Goal: Task Accomplishment & Management: Use online tool/utility

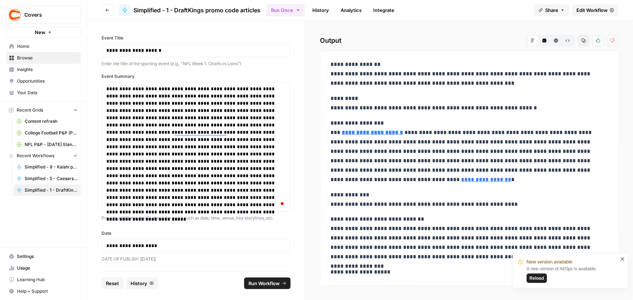
scroll to position [295, 0]
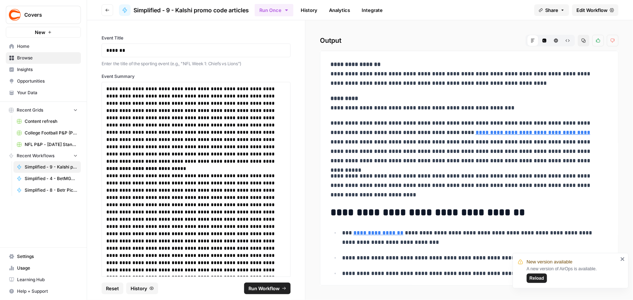
scroll to position [133, 0]
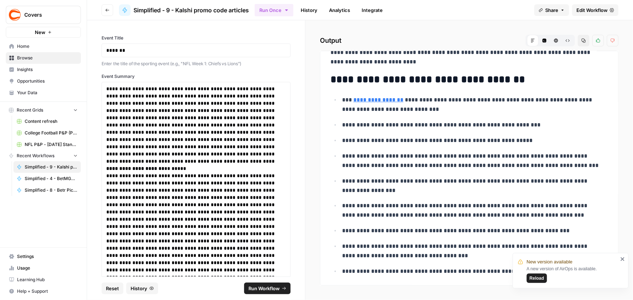
click at [534, 277] on span "Reload" at bounding box center [537, 278] width 15 height 7
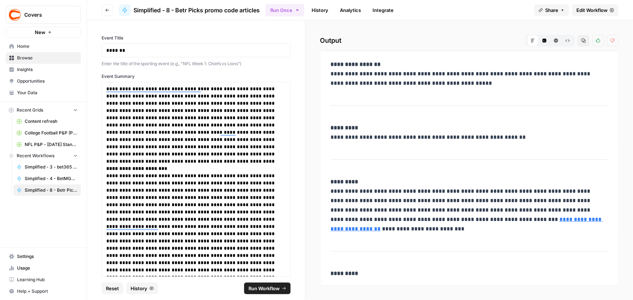
scroll to position [453, 0]
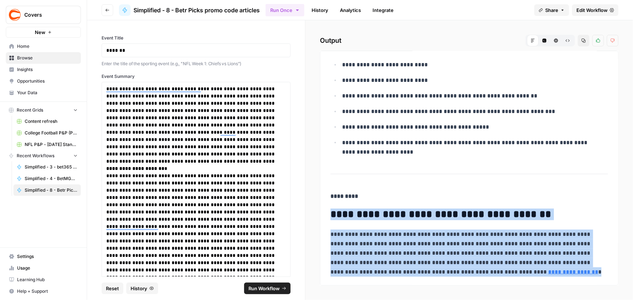
click at [504, 213] on h2 "**********" at bounding box center [467, 215] width 273 height 12
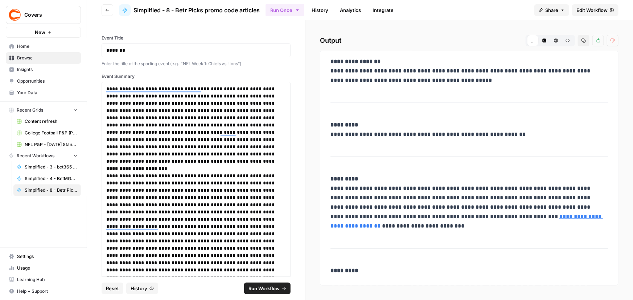
scroll to position [0, 0]
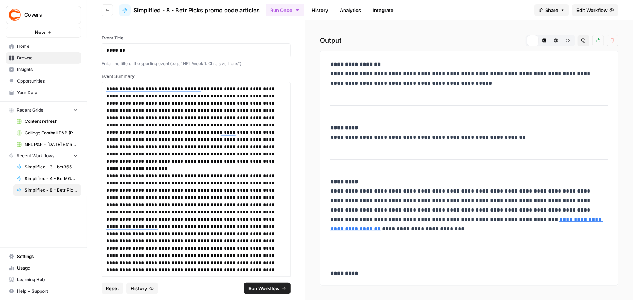
click at [591, 9] on span "Edit Workflow" at bounding box center [592, 10] width 31 height 7
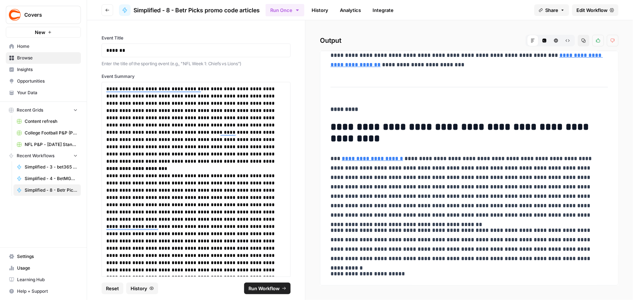
scroll to position [165, 0]
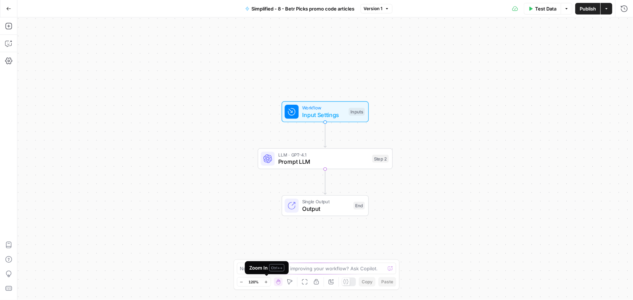
click at [265, 272] on div "Zoom In Ctrl+ +" at bounding box center [267, 268] width 44 height 13
click at [311, 272] on textarea at bounding box center [312, 268] width 145 height 7
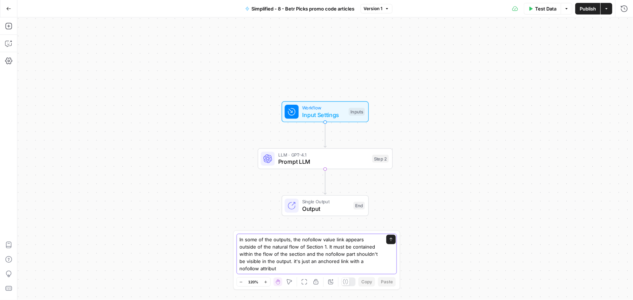
type textarea "In some of the outputs, the nofollow value link appears outside of the natural …"
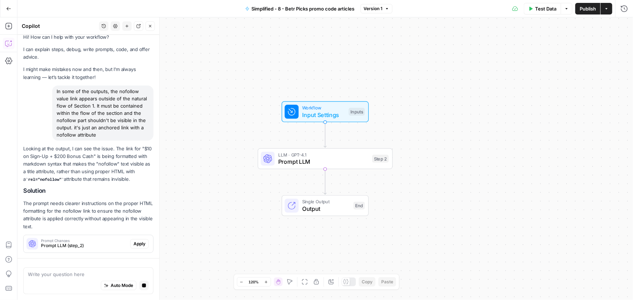
scroll to position [28, 0]
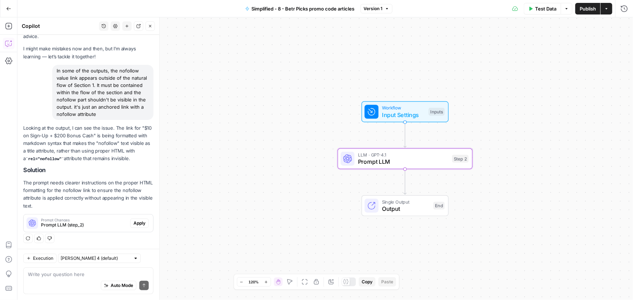
click at [141, 222] on button "Apply" at bounding box center [139, 223] width 19 height 9
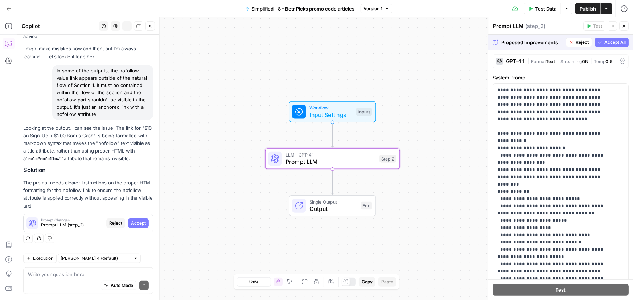
click at [140, 223] on span "Accept" at bounding box center [138, 223] width 15 height 7
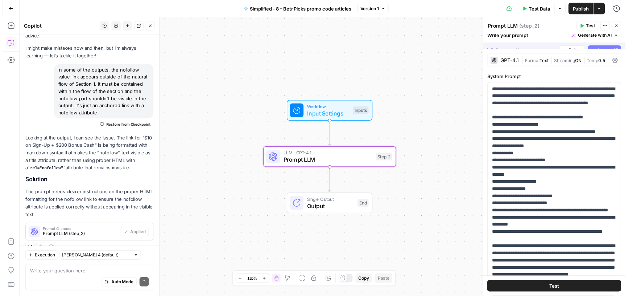
scroll to position [40, 0]
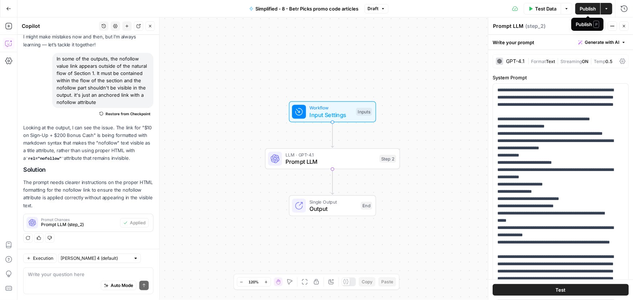
click at [541, 12] on span "Test Data" at bounding box center [545, 8] width 21 height 7
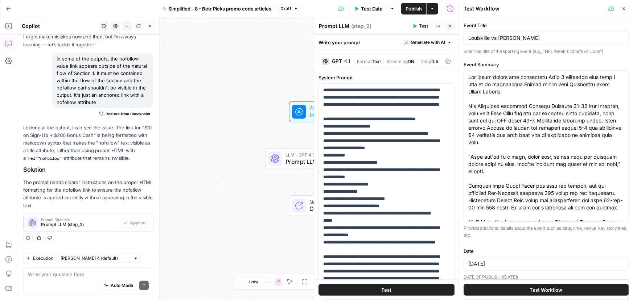
click at [530, 290] on span "Test Workflow" at bounding box center [546, 290] width 33 height 7
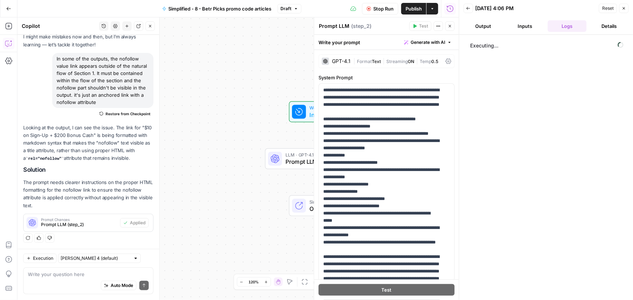
click at [491, 29] on button "Output" at bounding box center [483, 26] width 39 height 12
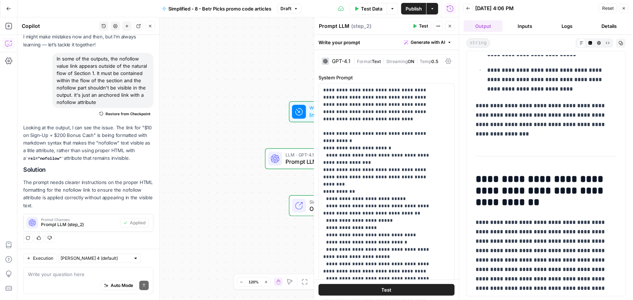
scroll to position [582, 0]
click at [49, 272] on textarea at bounding box center [88, 274] width 121 height 7
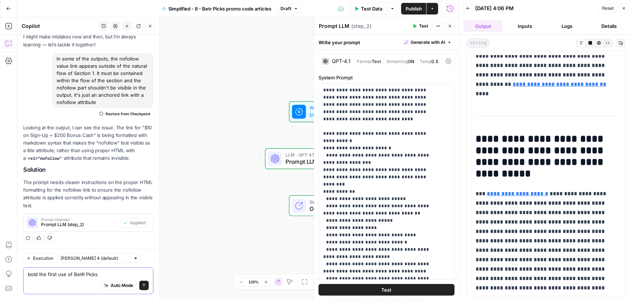
scroll to position [153, 0]
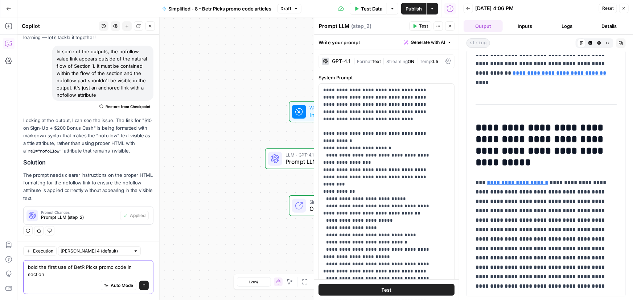
type textarea "bold the first use of BetR Picks promo code in section 1"
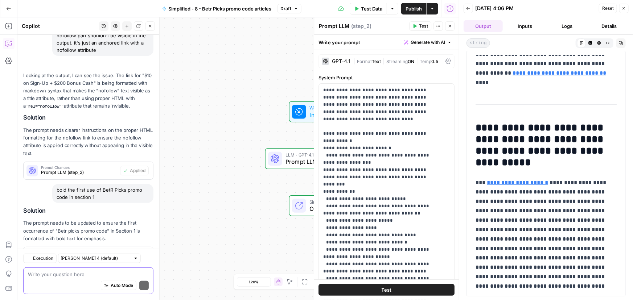
scroll to position [125, 0]
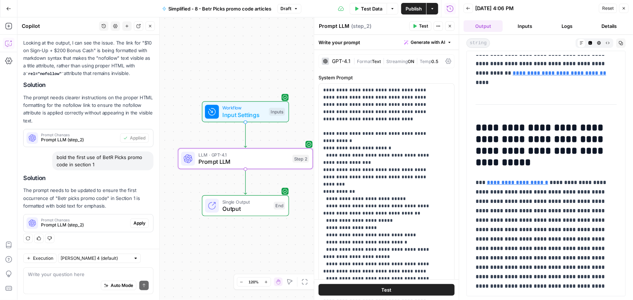
click at [136, 223] on span "Apply" at bounding box center [140, 223] width 12 height 7
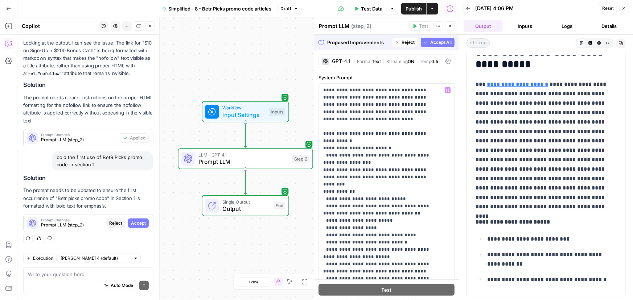
scroll to position [253, 0]
click at [131, 225] on span "Accept" at bounding box center [138, 223] width 15 height 7
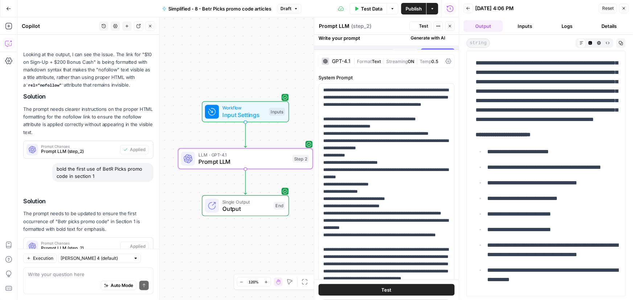
scroll to position [0, 0]
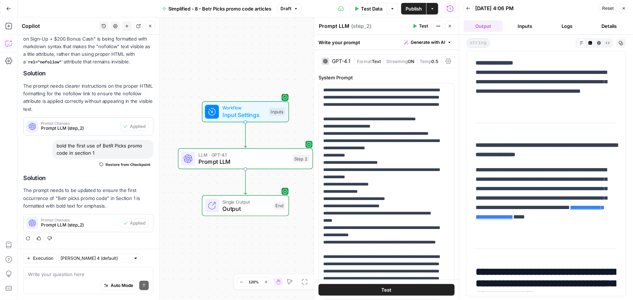
click at [415, 4] on button "Publish" at bounding box center [413, 9] width 25 height 12
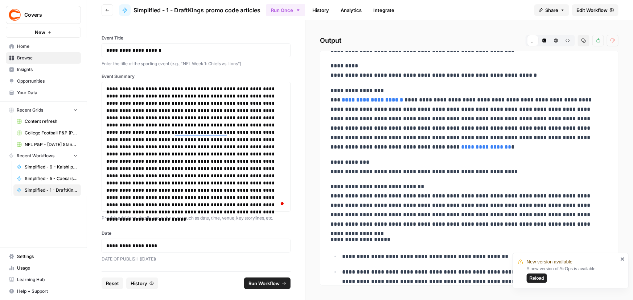
scroll to position [66, 0]
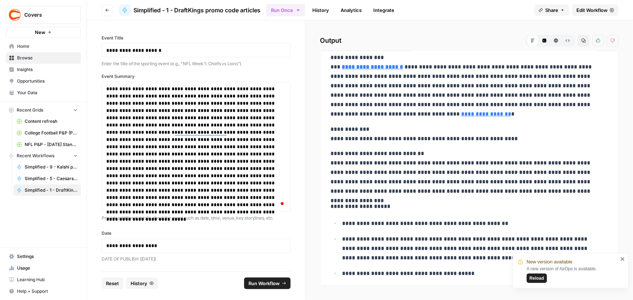
click at [599, 7] on span "Edit Workflow" at bounding box center [592, 10] width 31 height 7
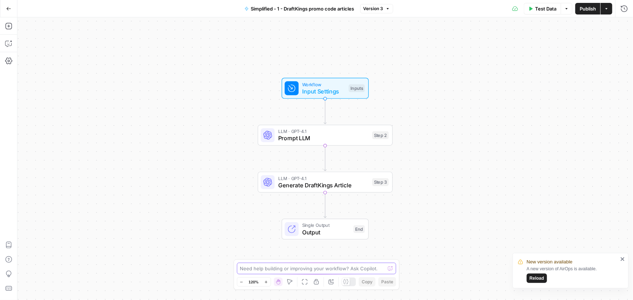
click at [246, 266] on textarea at bounding box center [312, 268] width 145 height 7
type textarea "please format the h2s as h2s in the output."
click at [390, 268] on icon "submit" at bounding box center [390, 269] width 3 height 4
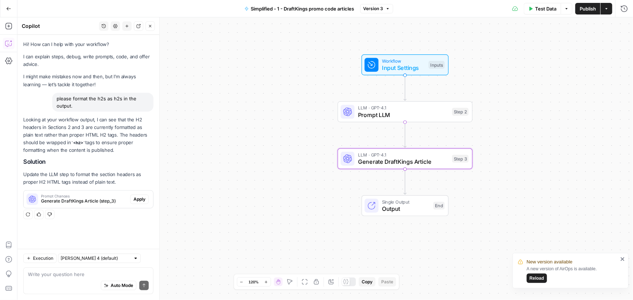
click at [136, 201] on span "Apply" at bounding box center [140, 199] width 12 height 7
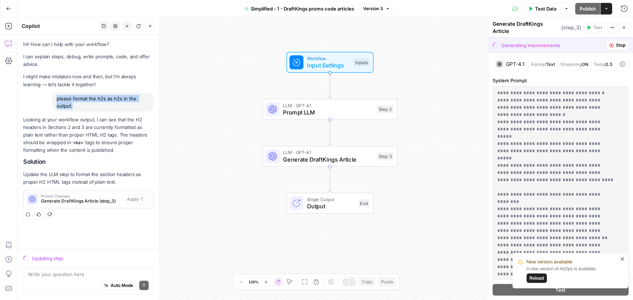
drag, startPoint x: 61, startPoint y: 102, endPoint x: 85, endPoint y: 110, distance: 25.0
click at [85, 110] on div "please format the h2s as h2s in the output." at bounding box center [102, 102] width 101 height 19
copy div "please format the h2s as h2s in the output."
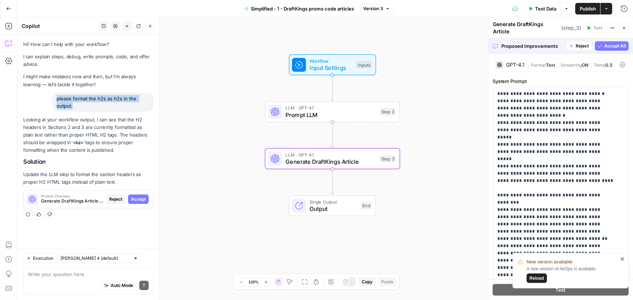
click at [139, 201] on span "Accept" at bounding box center [138, 199] width 15 height 7
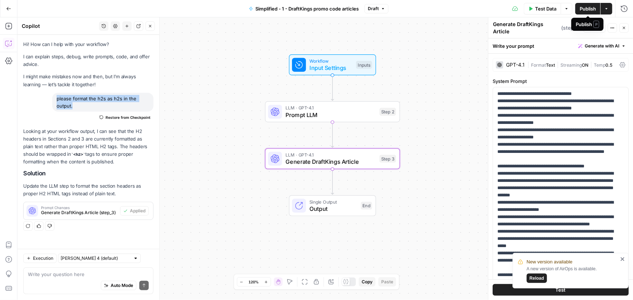
click at [583, 10] on span "Publish" at bounding box center [588, 8] width 16 height 7
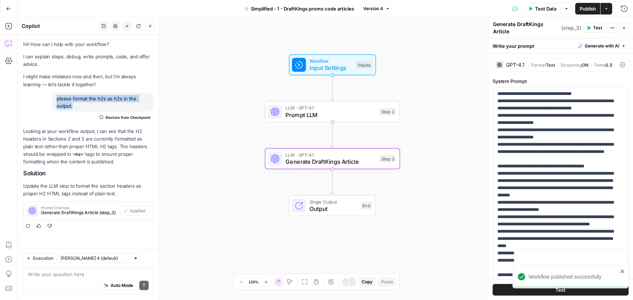
click at [429, 39] on div "Workflow Input Settings Inputs LLM · GPT-4.1 Prompt LLM Step 2 LLM · GPT-4.1 Ge…" at bounding box center [325, 158] width 616 height 283
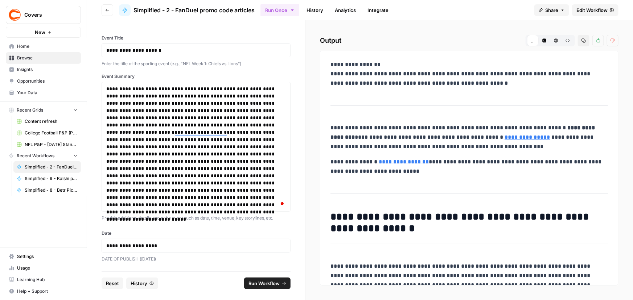
scroll to position [410, 0]
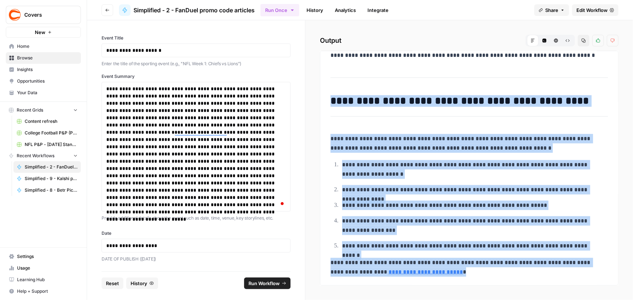
click at [432, 152] on p "**********" at bounding box center [467, 143] width 273 height 19
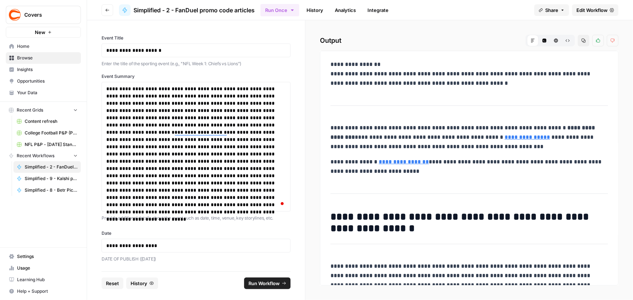
scroll to position [0, 0]
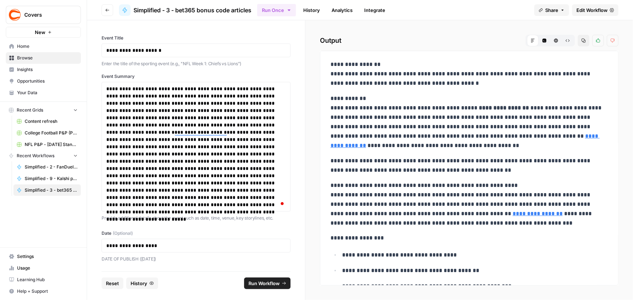
scroll to position [224, 0]
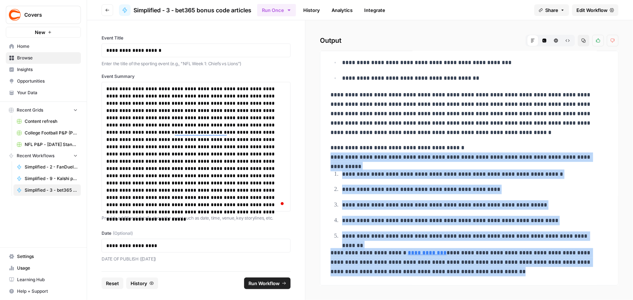
click at [585, 10] on span "Edit Workflow" at bounding box center [592, 10] width 31 height 7
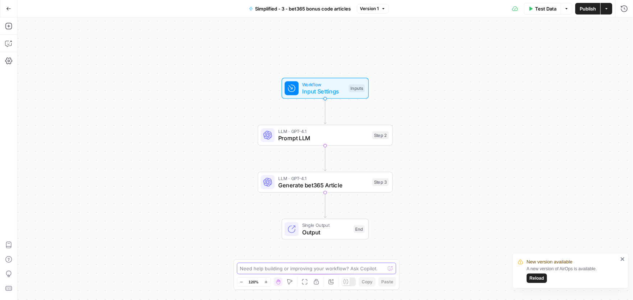
click at [258, 268] on textarea at bounding box center [312, 268] width 145 height 7
paste textarea "please format the h2s as h2s in the output."
type textarea "please format the h2s as h2s in the output."
click at [391, 270] on icon "submit" at bounding box center [390, 269] width 4 height 4
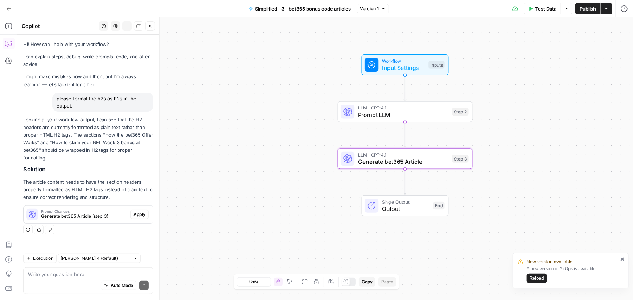
click at [137, 213] on span "Apply" at bounding box center [140, 215] width 12 height 7
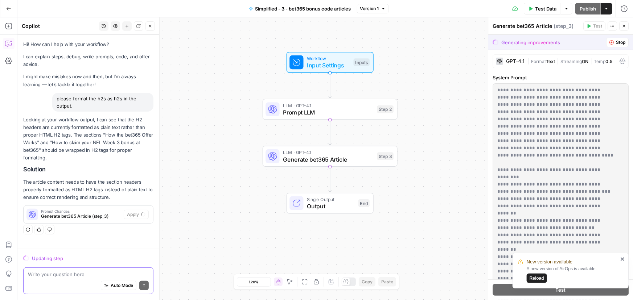
click at [43, 271] on textarea at bounding box center [88, 274] width 121 height 7
drag, startPoint x: 102, startPoint y: 272, endPoint x: 262, endPoint y: 283, distance: 160.8
click at [262, 283] on body "New version available A new version of AirOps is available. Reload Covers New H…" at bounding box center [316, 150] width 633 height 300
paste textarea "[URL][DOMAIN_NAME]"
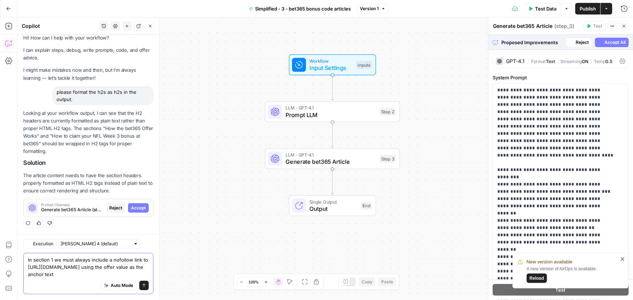
scroll to position [21, 0]
type textarea "In section 1 we must always include a nofollow link to [URL][DOMAIN_NAME] using…"
click at [134, 204] on button "Accept" at bounding box center [138, 208] width 21 height 9
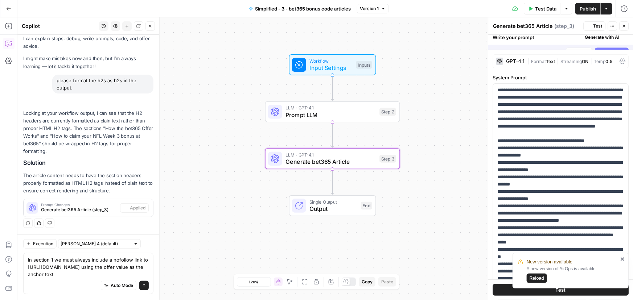
scroll to position [32, 0]
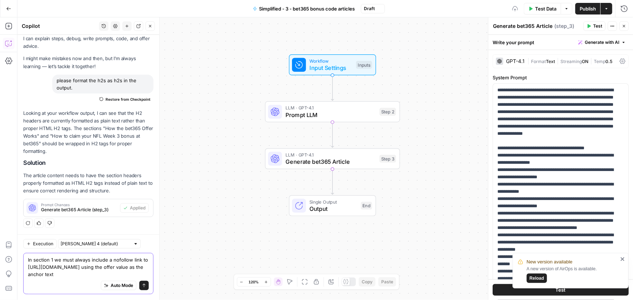
click at [139, 287] on button "Send" at bounding box center [143, 285] width 9 height 9
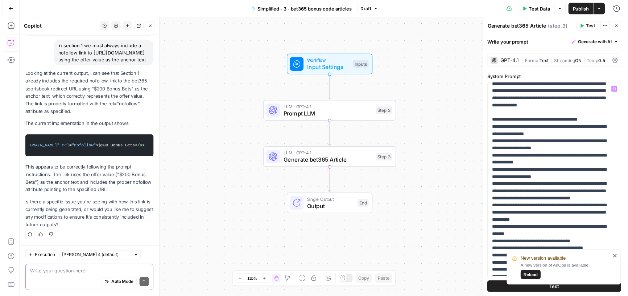
scroll to position [33, 0]
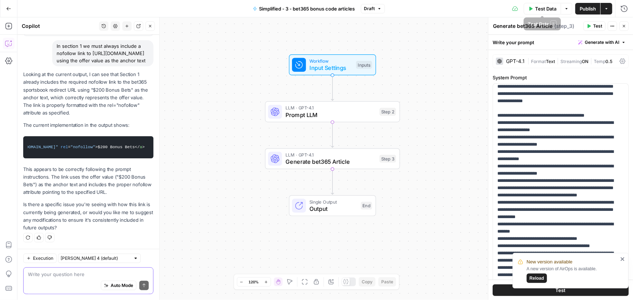
click at [546, 9] on span "Test Data" at bounding box center [545, 8] width 21 height 7
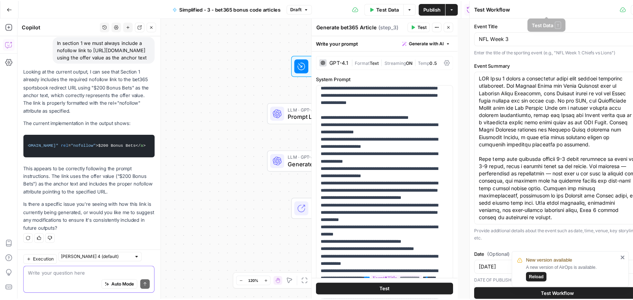
scroll to position [211, 0]
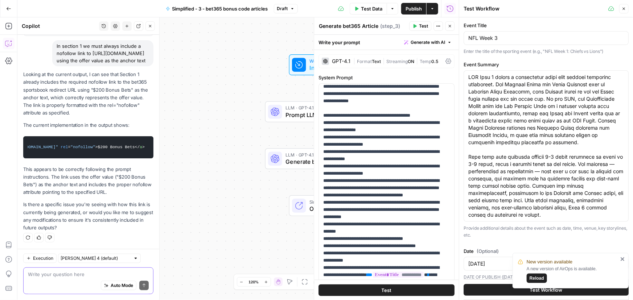
click at [540, 280] on span "Reload" at bounding box center [537, 278] width 15 height 7
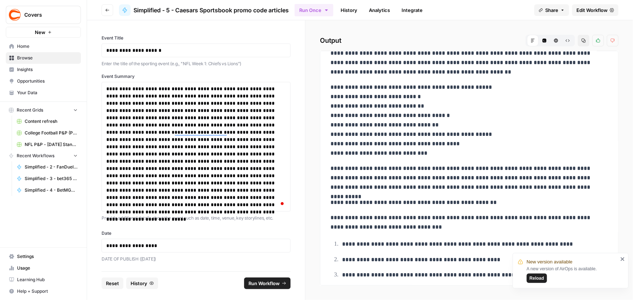
scroll to position [198, 0]
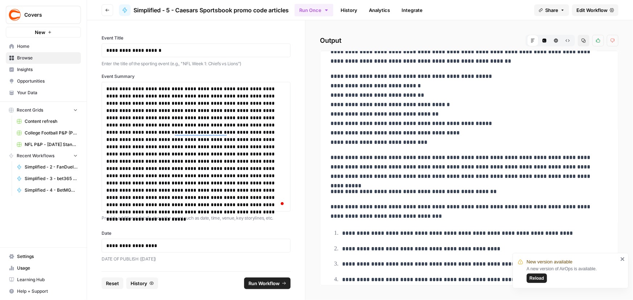
click at [587, 10] on span "Edit Workflow" at bounding box center [592, 10] width 31 height 7
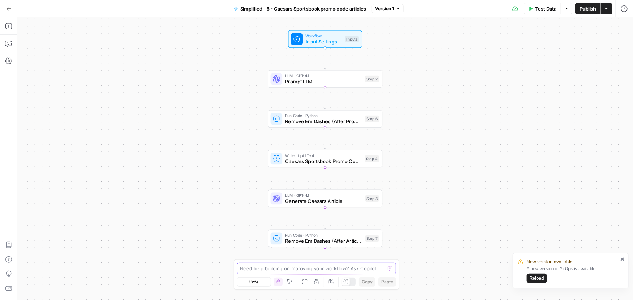
click at [283, 268] on textarea at bounding box center [312, 268] width 145 height 7
paste textarea "please format the h2s as h2s in the output."
type textarea "please format the h2s as h2s in the output."
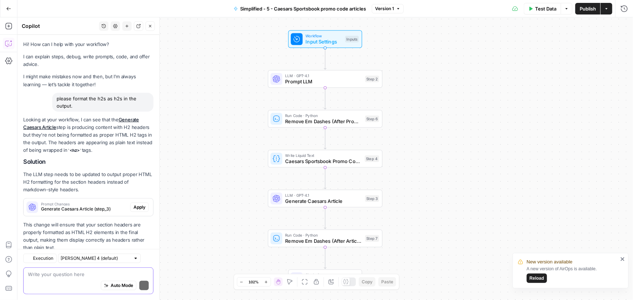
scroll to position [19, 0]
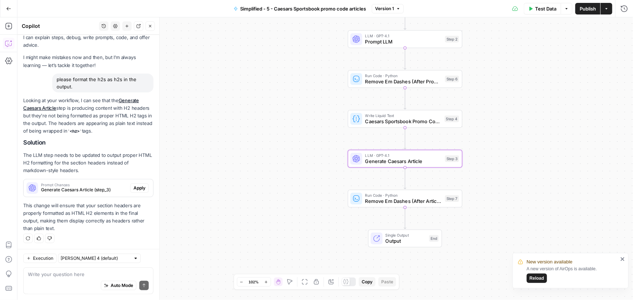
click at [139, 186] on span "Apply" at bounding box center [140, 188] width 12 height 7
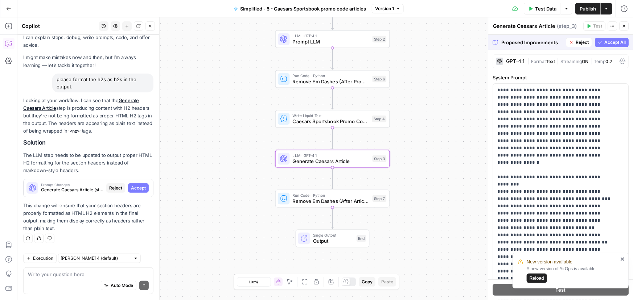
click at [133, 190] on span "Accept" at bounding box center [138, 188] width 15 height 7
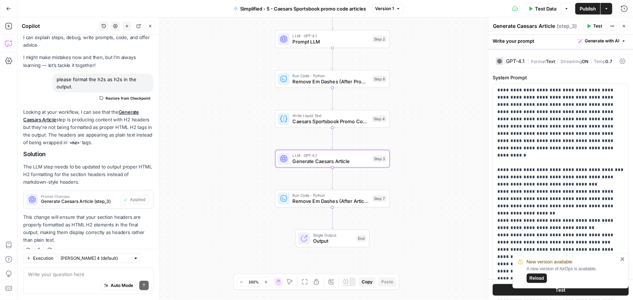
scroll to position [31, 0]
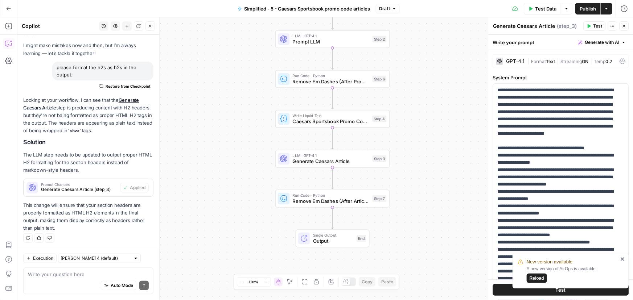
click at [586, 11] on span "Publish" at bounding box center [588, 8] width 16 height 7
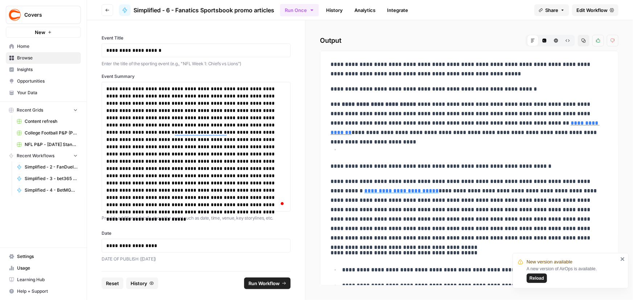
scroll to position [310, 0]
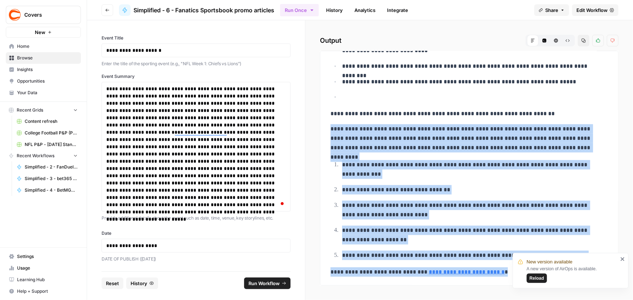
click at [586, 8] on span "Edit Workflow" at bounding box center [592, 10] width 31 height 7
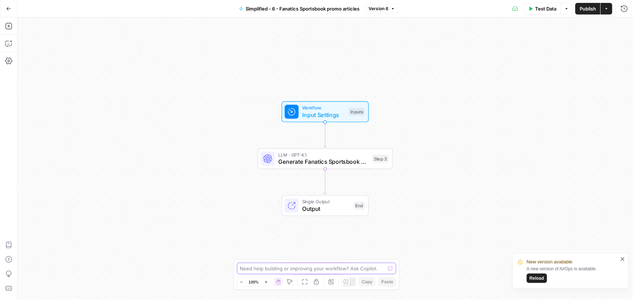
click at [272, 266] on textarea at bounding box center [312, 268] width 145 height 7
paste textarea "please format the h2s as h2s in the output."
type textarea "please format the h2s as h2s in the output."
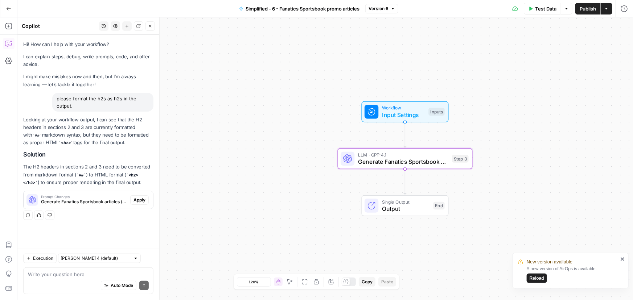
click at [139, 198] on span "Apply" at bounding box center [140, 200] width 12 height 7
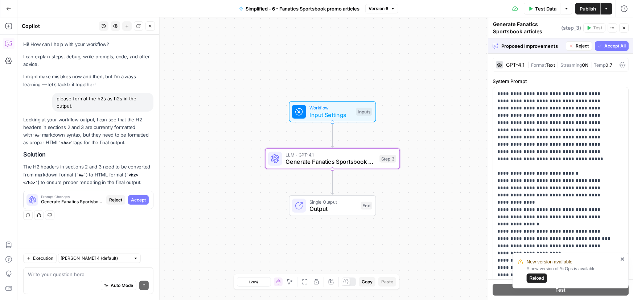
click at [136, 196] on button "Accept" at bounding box center [138, 200] width 21 height 9
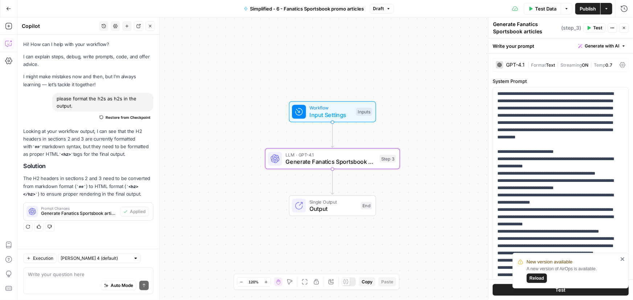
click at [592, 8] on span "Publish" at bounding box center [588, 8] width 16 height 7
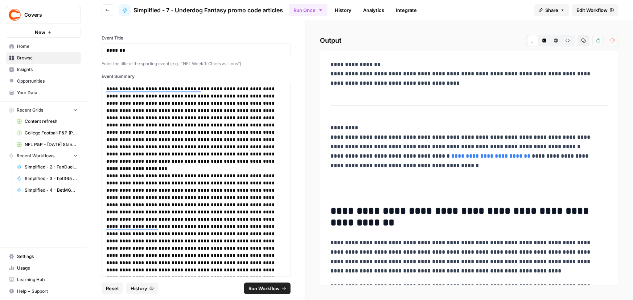
scroll to position [481, 0]
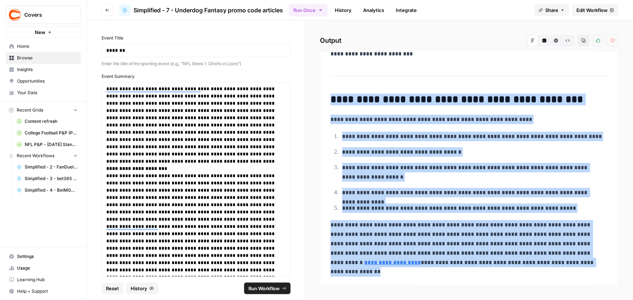
click at [429, 141] on p "**********" at bounding box center [472, 136] width 261 height 9
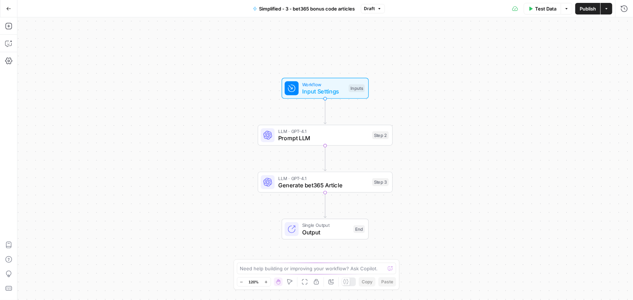
click at [540, 9] on span "Test Data" at bounding box center [545, 8] width 21 height 7
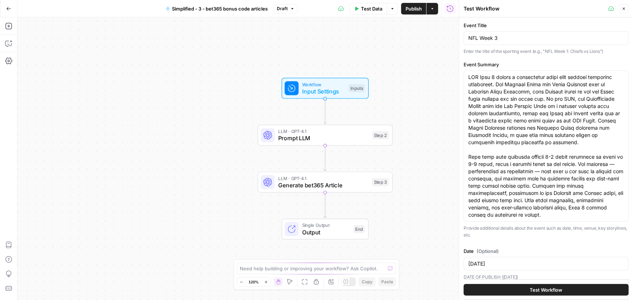
click at [516, 288] on button "Test Workflow" at bounding box center [546, 290] width 165 height 12
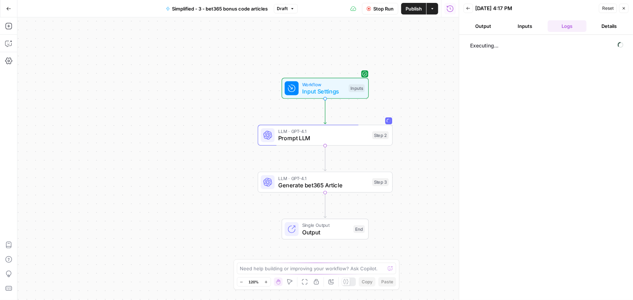
click at [488, 27] on button "Output" at bounding box center [483, 26] width 39 height 12
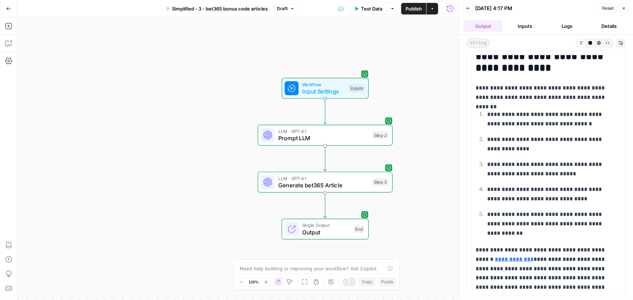
scroll to position [491, 0]
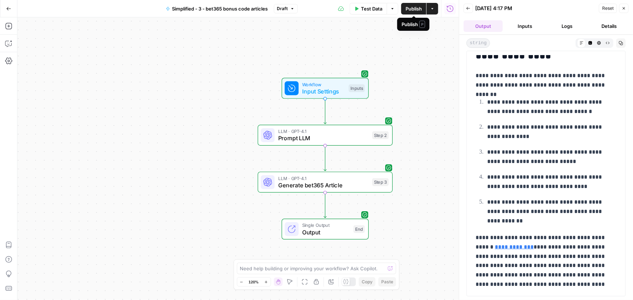
click at [412, 12] on button "Publish" at bounding box center [413, 9] width 25 height 12
